Goal: Task Accomplishment & Management: Manage account settings

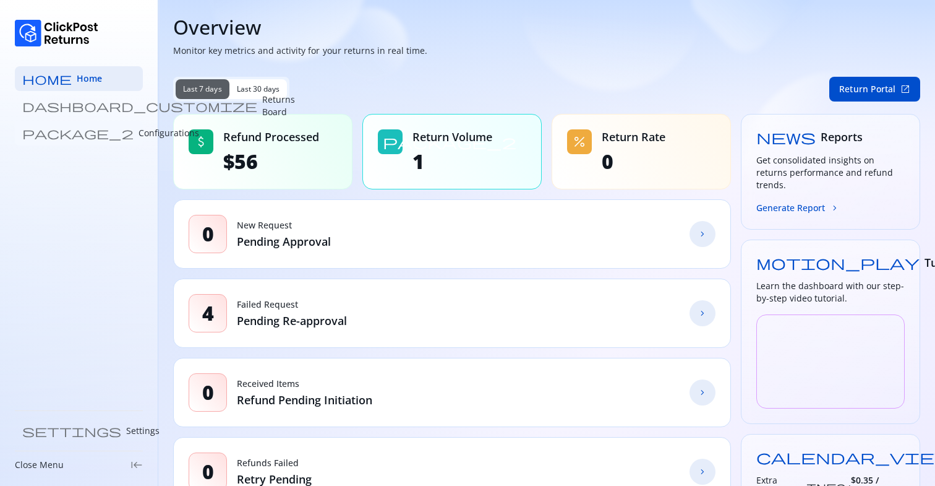
click at [139, 137] on p "Configurations" at bounding box center [169, 133] width 61 height 12
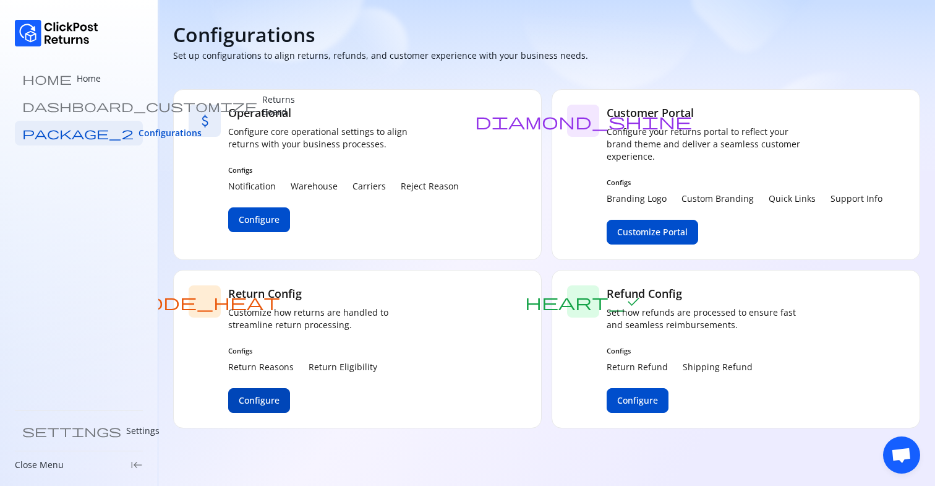
click at [264, 404] on span "Configure" at bounding box center [259, 400] width 41 height 12
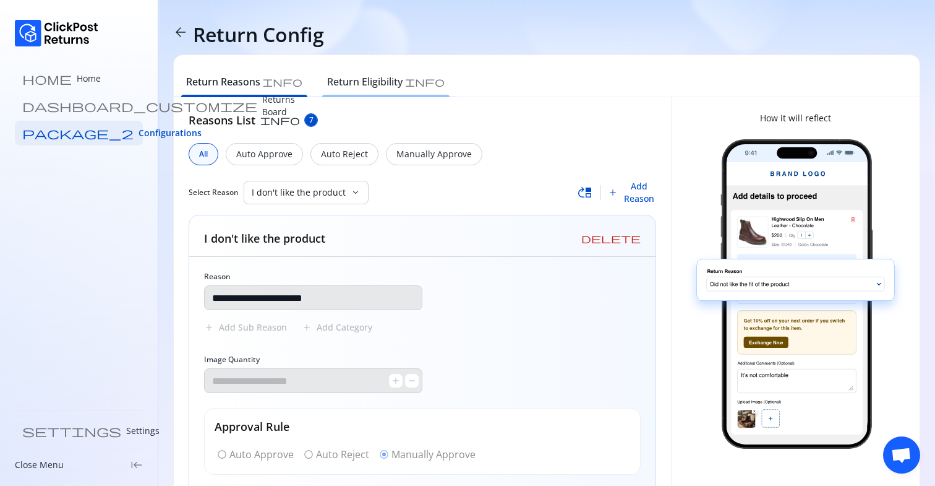
click at [345, 73] on div "Return Eligibility info" at bounding box center [386, 83] width 142 height 27
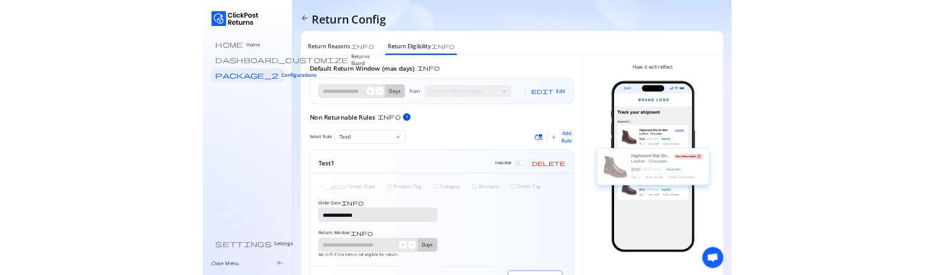
scroll to position [55, 0]
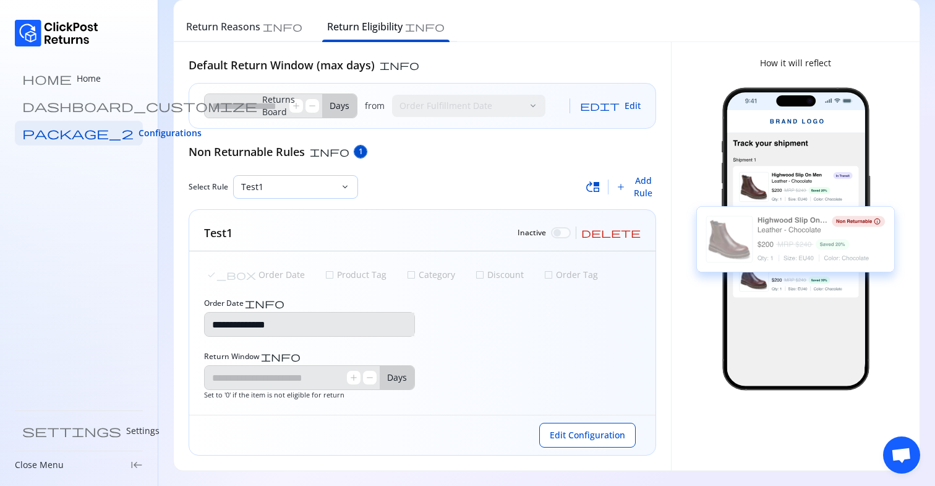
click at [298, 189] on p "Test1" at bounding box center [288, 187] width 94 height 12
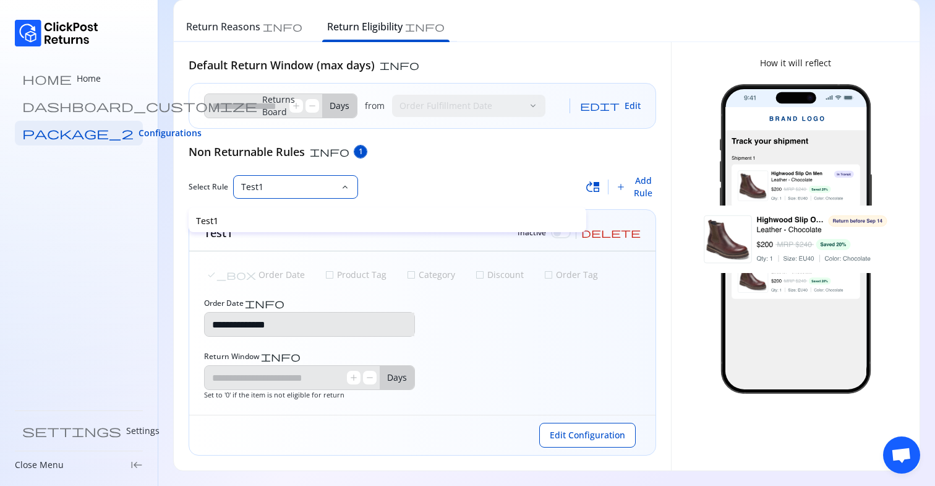
click at [408, 181] on div "Select Rule Test1 keyboard_arrow_down" at bounding box center [387, 187] width 397 height 24
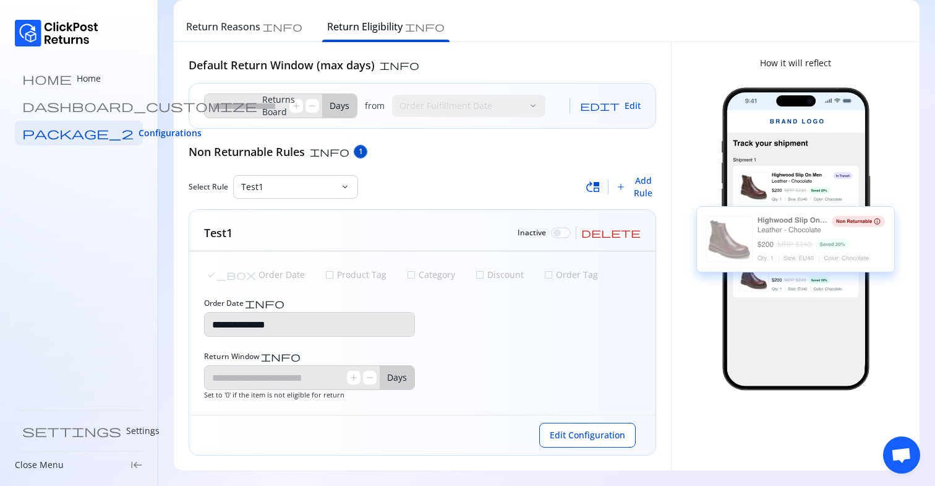
click at [457, 150] on div "Non Returnable Rules info 1" at bounding box center [423, 152] width 468 height 16
click at [638, 231] on span "delete" at bounding box center [611, 233] width 59 height 10
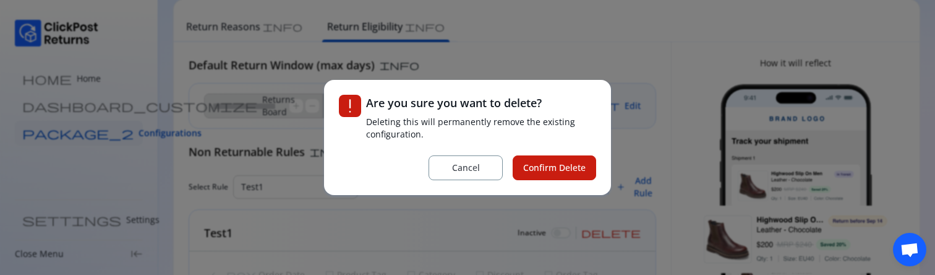
scroll to position [0, 0]
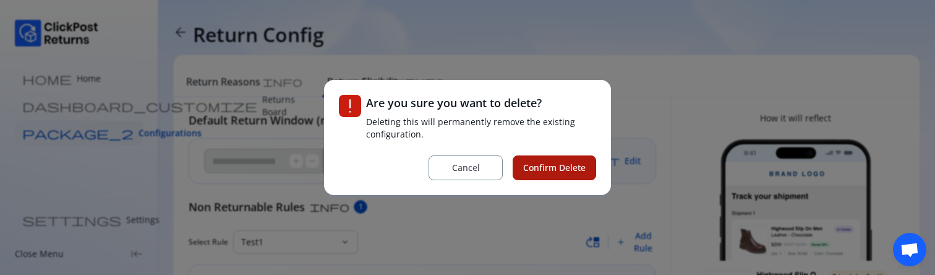
click at [546, 168] on span "Confirm Delete" at bounding box center [554, 167] width 62 height 12
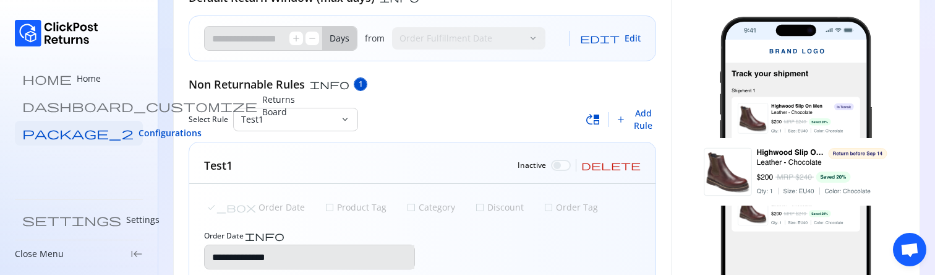
scroll to position [187, 0]
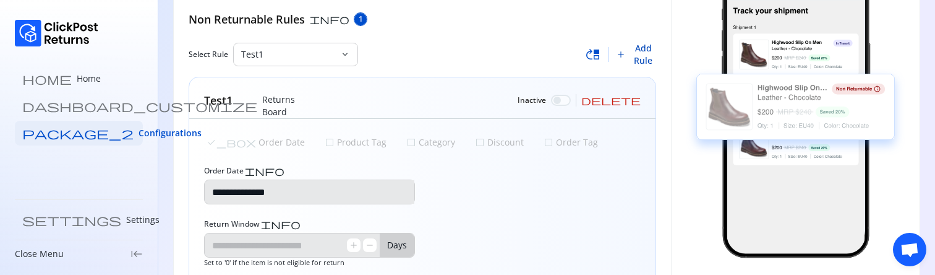
click at [644, 51] on span "Add Rule" at bounding box center [643, 54] width 25 height 25
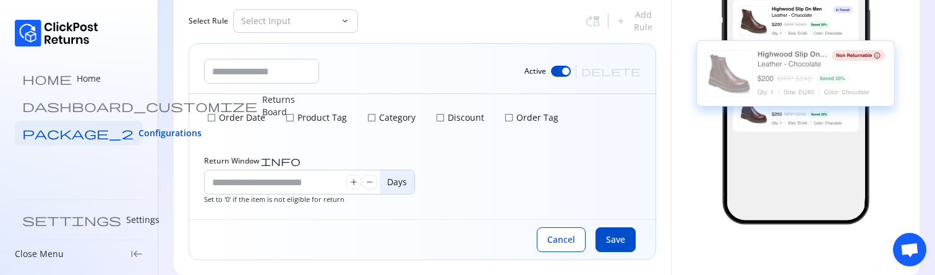
scroll to position [236, 0]
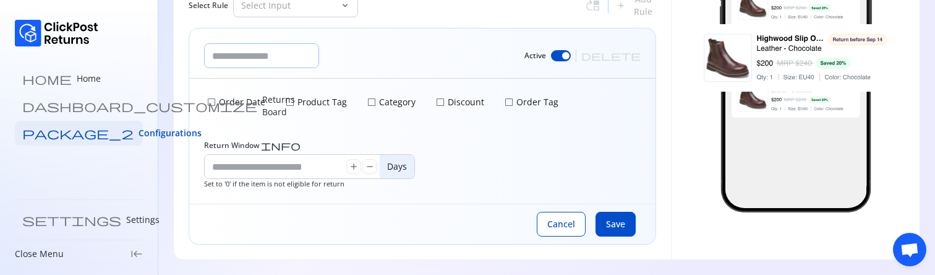
click at [236, 54] on input "text" at bounding box center [262, 56] width 114 height 24
type input "******"
click at [309, 105] on p "Product Tag" at bounding box center [321, 102] width 52 height 12
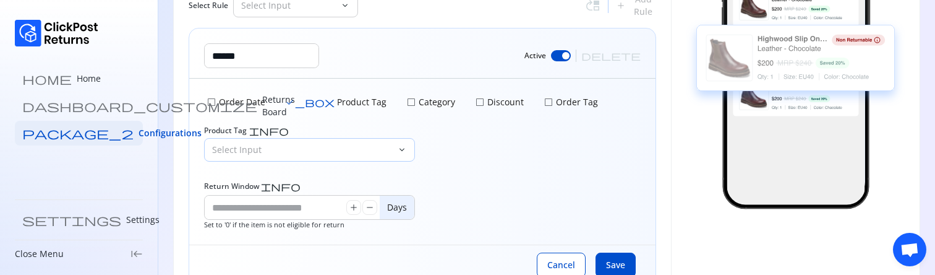
click at [329, 145] on p "Select Input" at bounding box center [302, 150] width 180 height 12
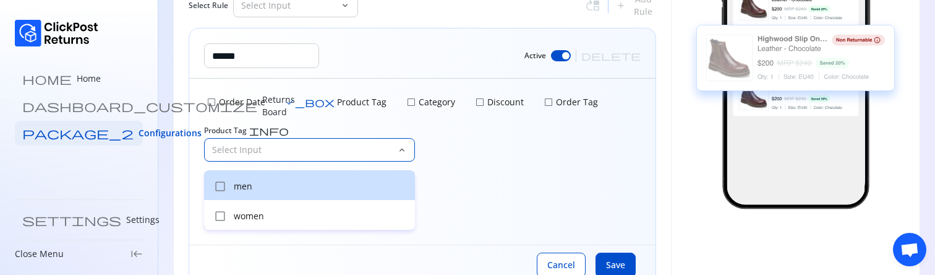
click at [271, 191] on p "men" at bounding box center [321, 186] width 174 height 12
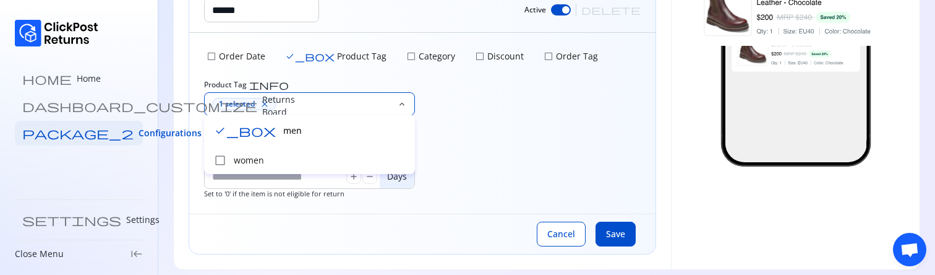
scroll to position [292, 0]
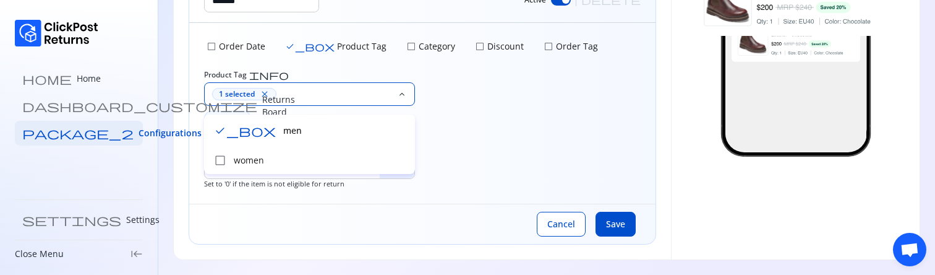
click at [560, 173] on div "check_box_outline_blank Order Date check_box Product Tag check_box_outline_blan…" at bounding box center [422, 113] width 466 height 181
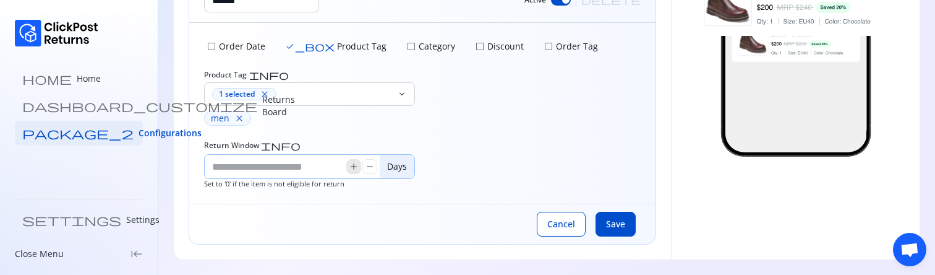
click at [355, 164] on span "add" at bounding box center [354, 166] width 10 height 10
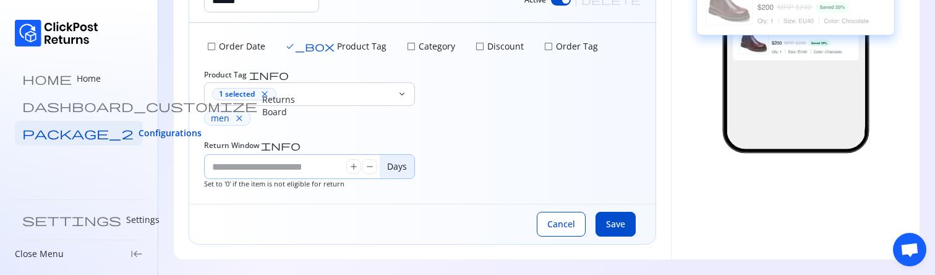
click at [307, 172] on input "Return Window info" at bounding box center [276, 167] width 142 height 24
type input "*"
click at [616, 221] on span "Save" at bounding box center [615, 224] width 19 height 12
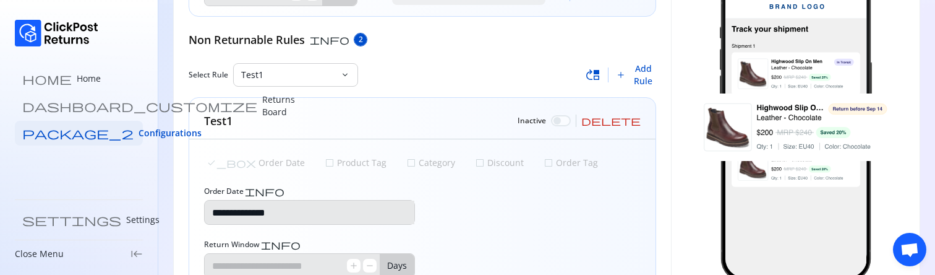
scroll to position [188, 0]
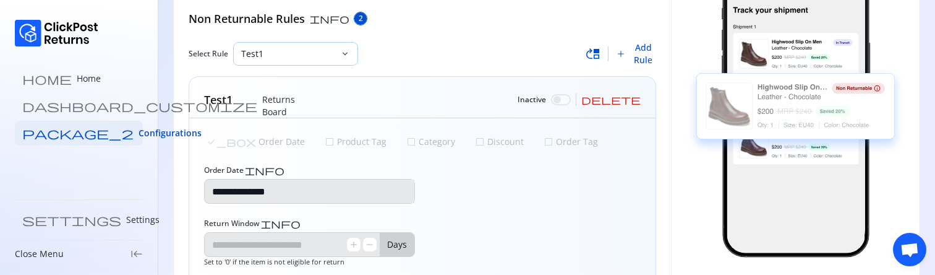
click at [296, 58] on p "Test1" at bounding box center [288, 54] width 94 height 12
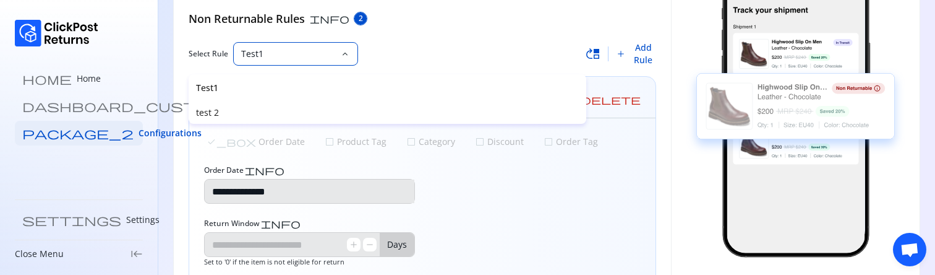
click at [296, 58] on p "Test1" at bounding box center [288, 54] width 94 height 12
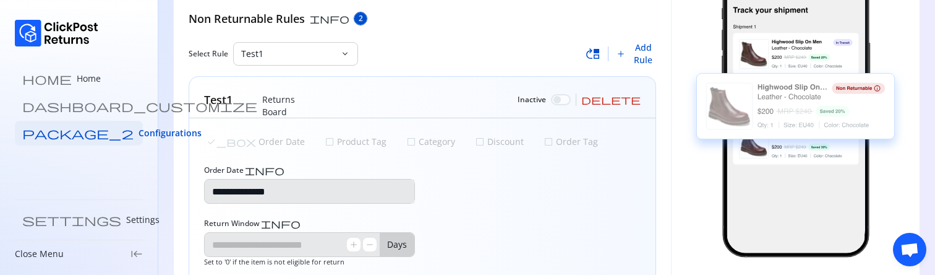
click at [596, 56] on span "move_up" at bounding box center [593, 53] width 15 height 15
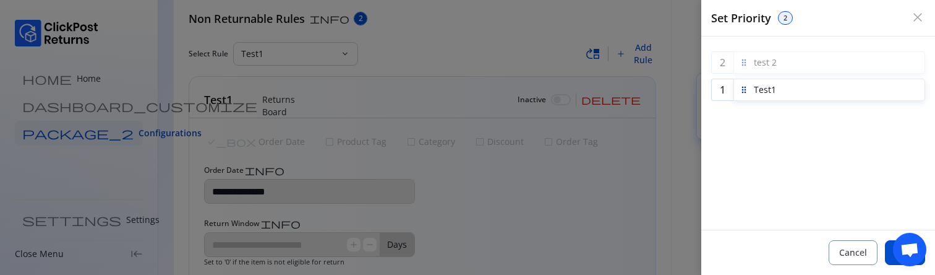
drag, startPoint x: 745, startPoint y: 92, endPoint x: 749, endPoint y: 116, distance: 25.0
click at [775, 147] on div "1 test 2 2 Test1 To pick up a draggable item, press the space bar. While draggi…" at bounding box center [819, 133] width 234 height 193
click at [890, 259] on button "Save" at bounding box center [905, 252] width 40 height 25
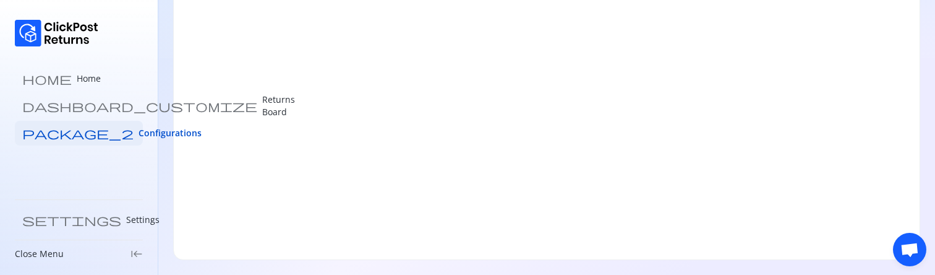
scroll to position [0, 0]
